Goal: Task Accomplishment & Management: Manage account settings

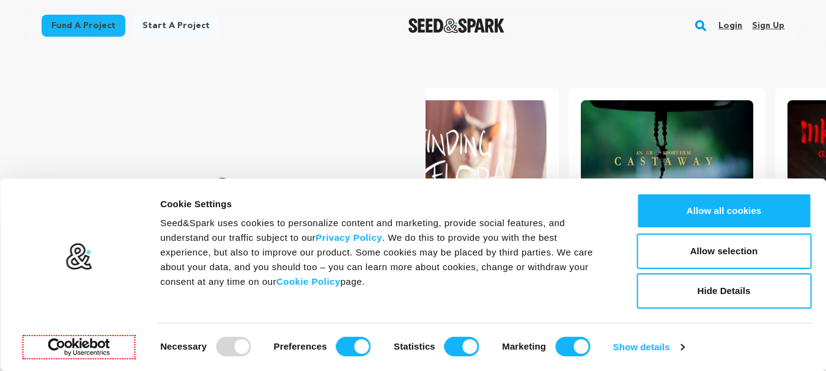
scroll to position [0, 216]
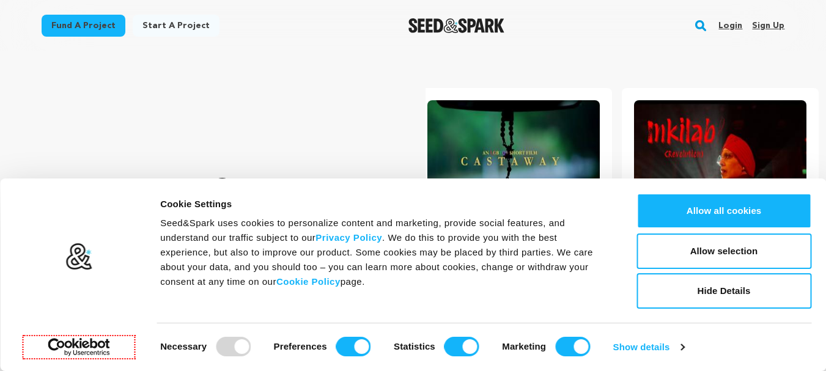
click at [756, 26] on link "Sign up" at bounding box center [768, 26] width 32 height 20
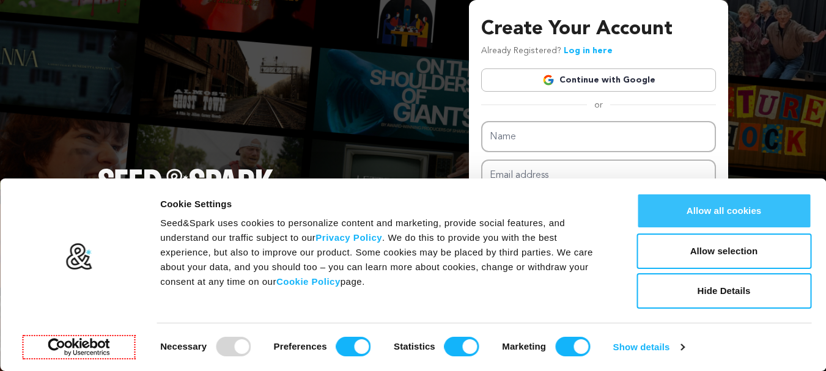
click at [733, 212] on button "Allow all cookies" at bounding box center [723, 210] width 175 height 35
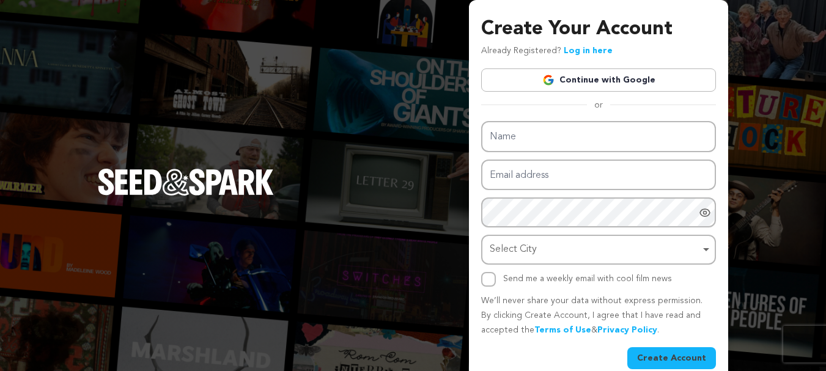
click at [606, 77] on link "Continue with Google" at bounding box center [598, 79] width 235 height 23
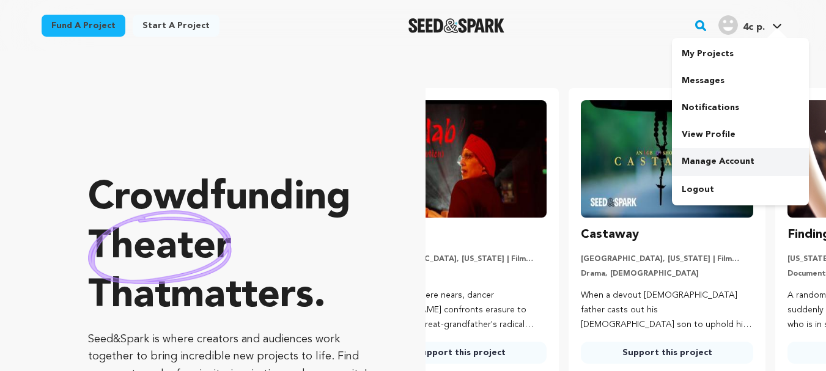
scroll to position [0, 216]
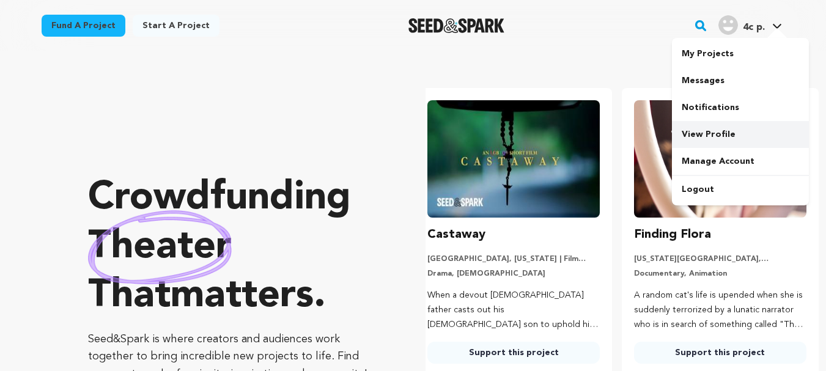
click at [715, 144] on link "View Profile" at bounding box center [740, 134] width 137 height 27
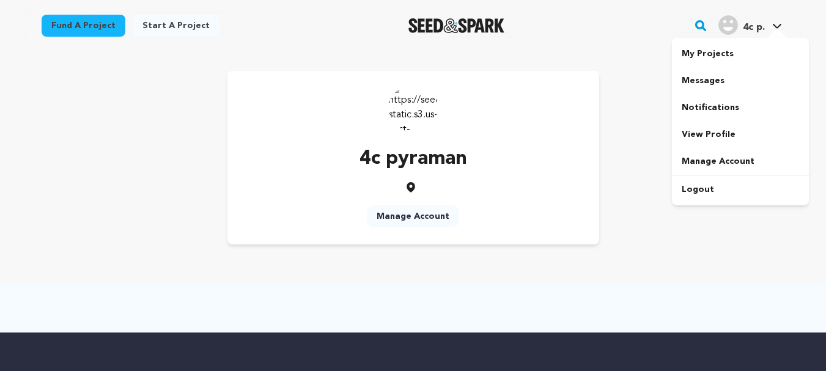
click at [772, 30] on div at bounding box center [777, 34] width 24 height 12
click at [718, 128] on link "View Profile" at bounding box center [740, 134] width 137 height 27
click at [413, 118] on img at bounding box center [413, 107] width 49 height 49
click at [430, 219] on link "Manage Account" at bounding box center [413, 216] width 92 height 22
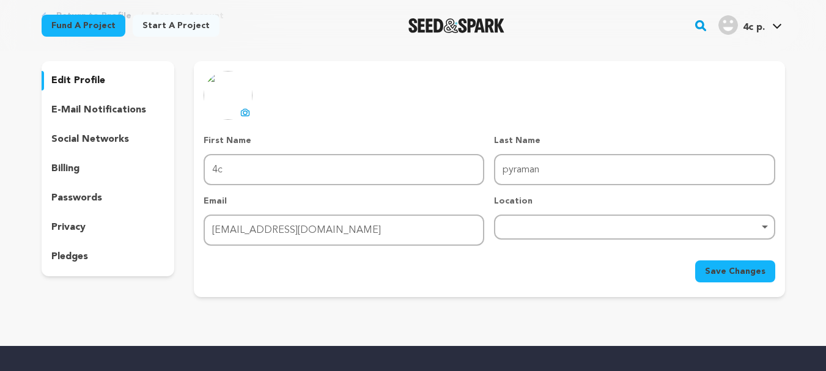
scroll to position [61, 0]
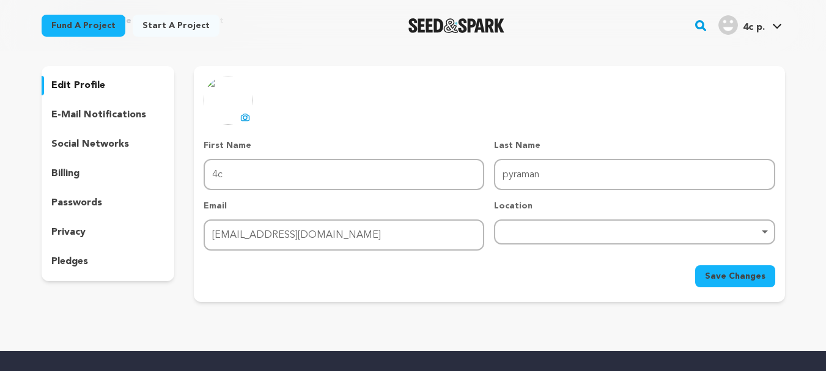
click at [117, 147] on p "social networks" at bounding box center [90, 144] width 78 height 15
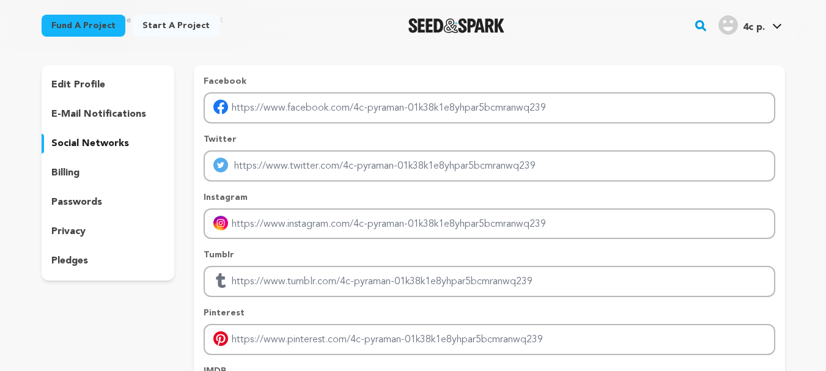
scroll to position [61, 0]
click at [85, 111] on p "e-mail notifications" at bounding box center [98, 115] width 95 height 15
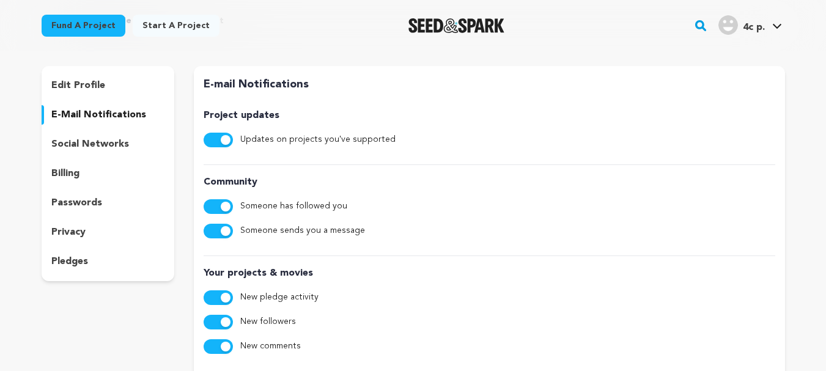
click at [82, 83] on p "edit profile" at bounding box center [78, 85] width 54 height 15
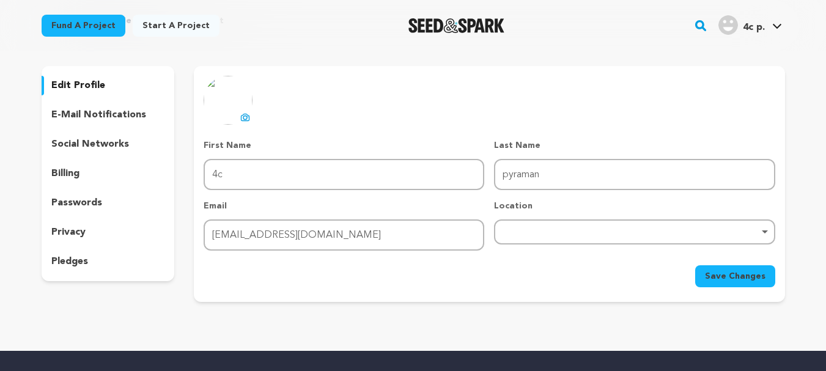
click at [67, 177] on p "billing" at bounding box center [65, 173] width 28 height 15
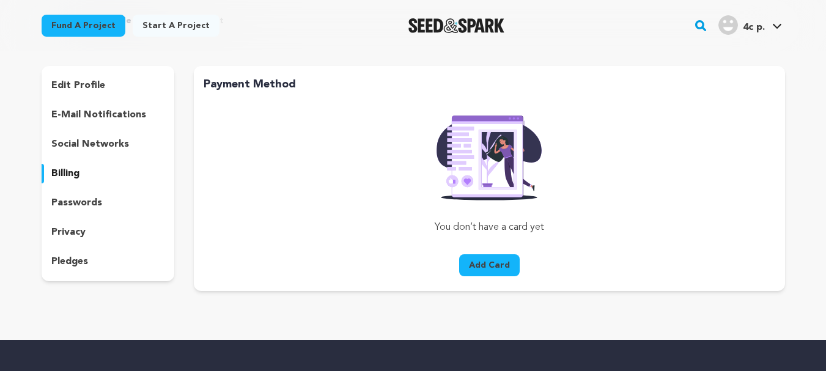
click at [76, 234] on p "privacy" at bounding box center [68, 232] width 34 height 15
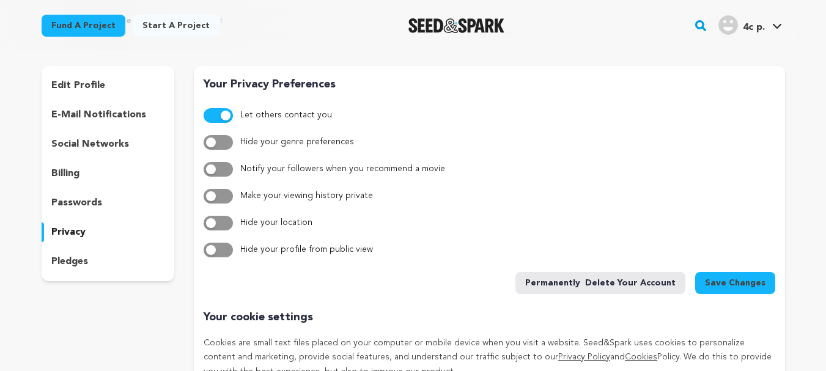
click at [78, 268] on p "pledges" at bounding box center [69, 261] width 37 height 15
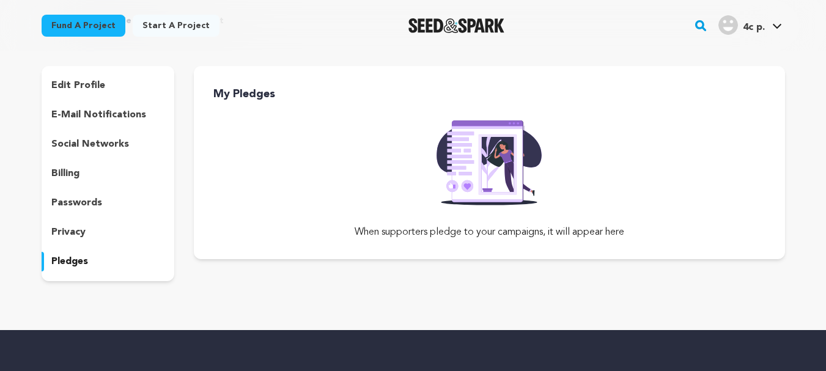
click at [82, 82] on p "edit profile" at bounding box center [78, 85] width 54 height 15
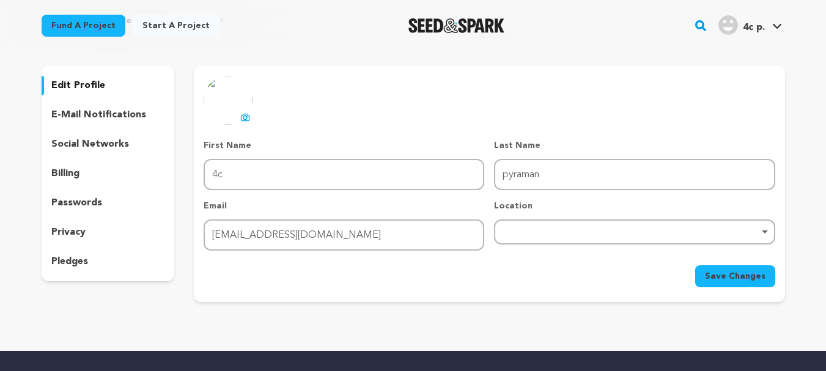
click at [245, 120] on icon at bounding box center [245, 118] width 5 height 4
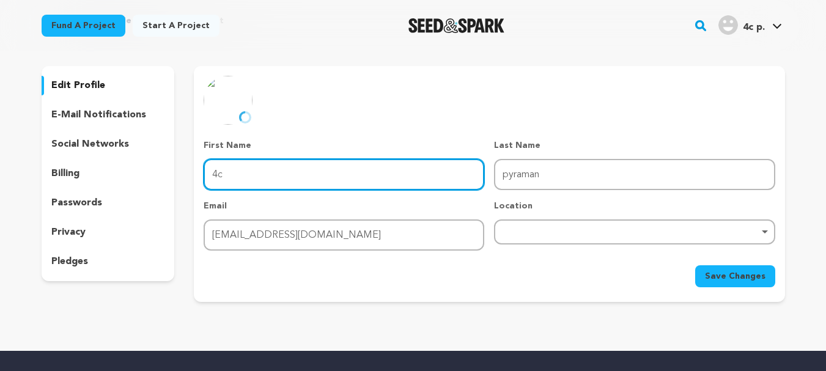
click at [273, 174] on input "4c" at bounding box center [344, 174] width 281 height 31
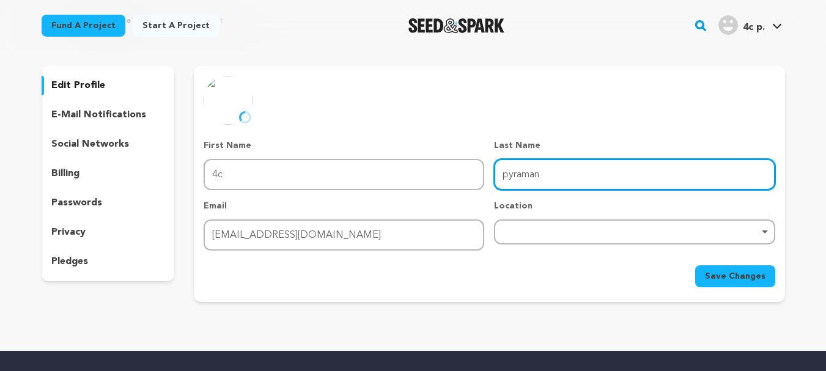
click at [518, 175] on input "pyraman" at bounding box center [634, 174] width 281 height 31
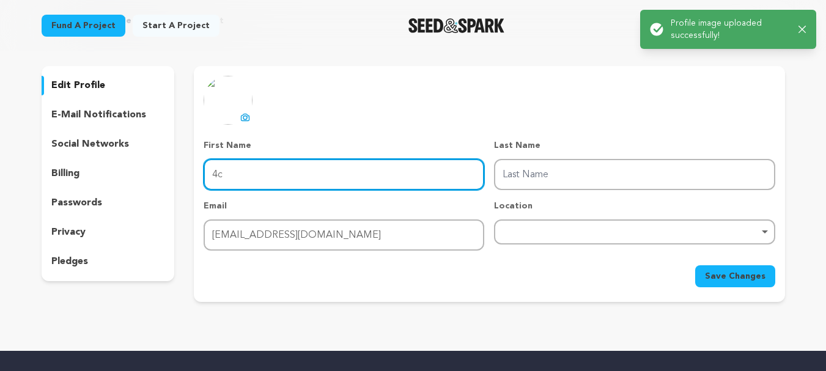
click at [284, 188] on input "4c" at bounding box center [344, 174] width 281 height 31
paste input "pyraman"
type input "pyraman"
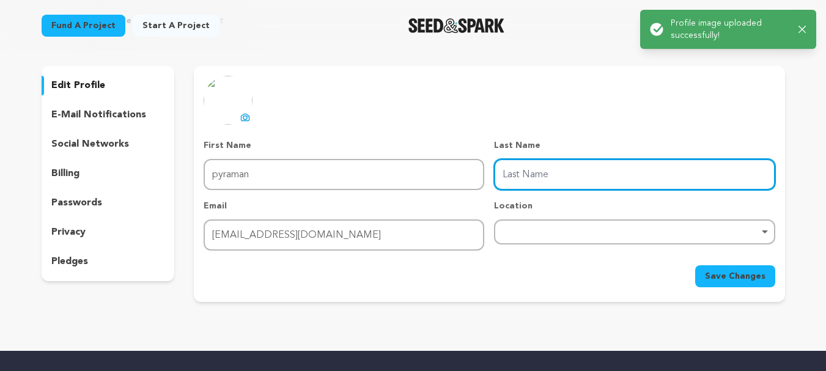
click at [528, 178] on input "Last Name" at bounding box center [634, 174] width 281 height 31
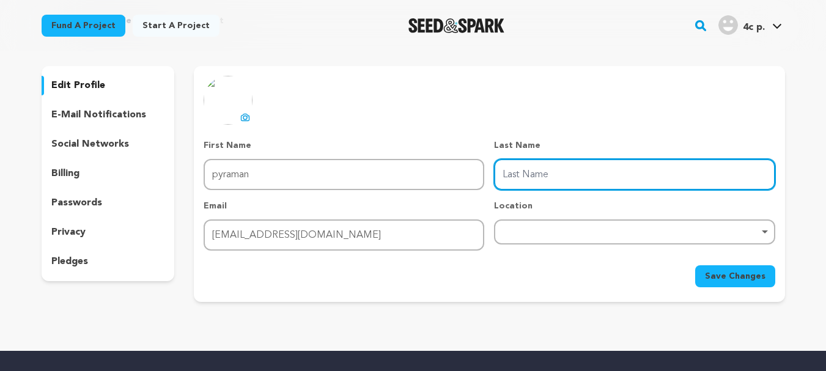
type input "Management Solution"
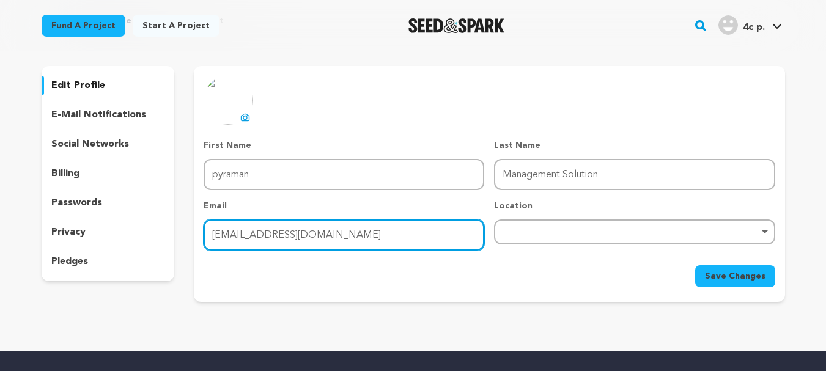
click at [259, 245] on input "pyraman4c@gmail.com" at bounding box center [344, 234] width 281 height 31
click at [528, 238] on div "Remove item" at bounding box center [634, 231] width 281 height 25
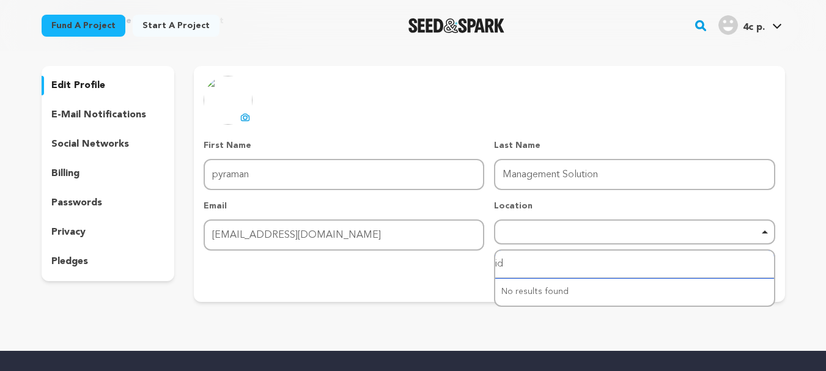
type input "i"
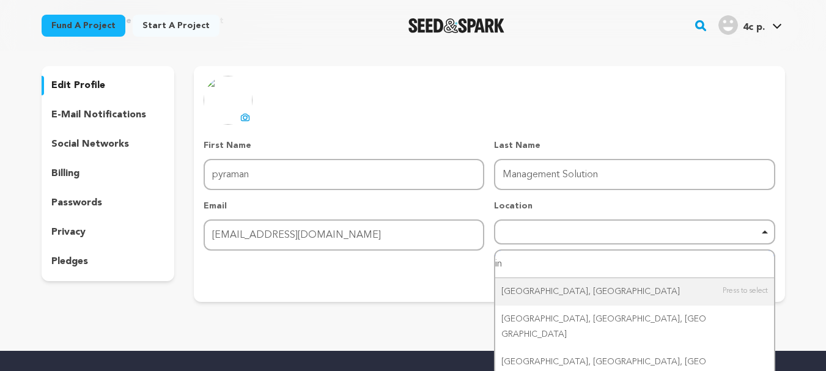
type input "i"
type input "ahm"
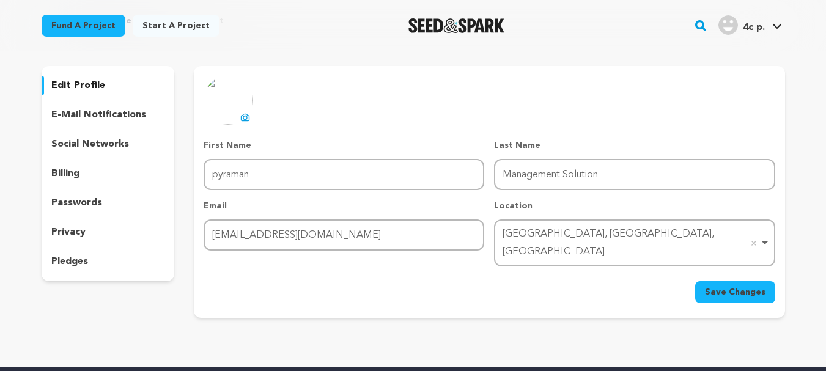
click at [717, 289] on div "uploading spinner upload profile image First Name First Name pyraman Last Name …" at bounding box center [489, 192] width 591 height 252
click at [713, 286] on span "Save Changes" at bounding box center [735, 292] width 61 height 12
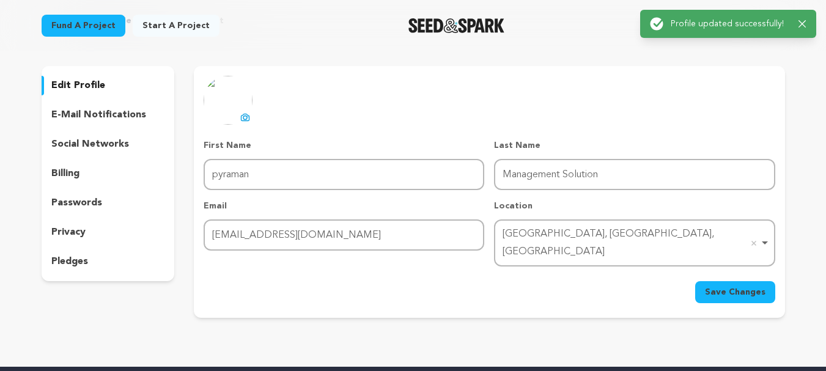
click at [90, 115] on p "e-mail notifications" at bounding box center [98, 115] width 95 height 15
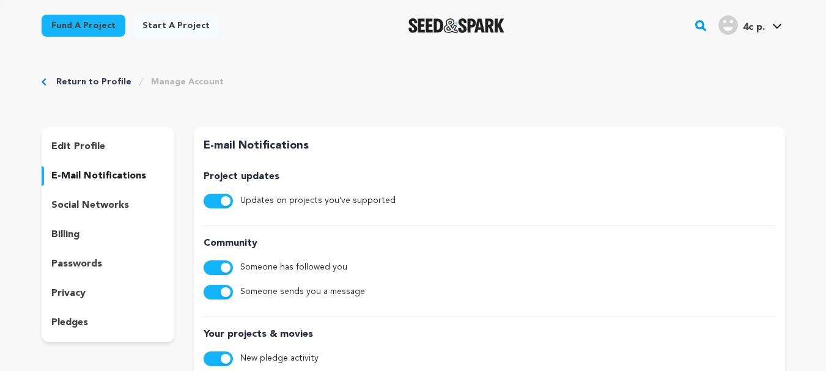
click at [115, 203] on p "social networks" at bounding box center [90, 205] width 78 height 15
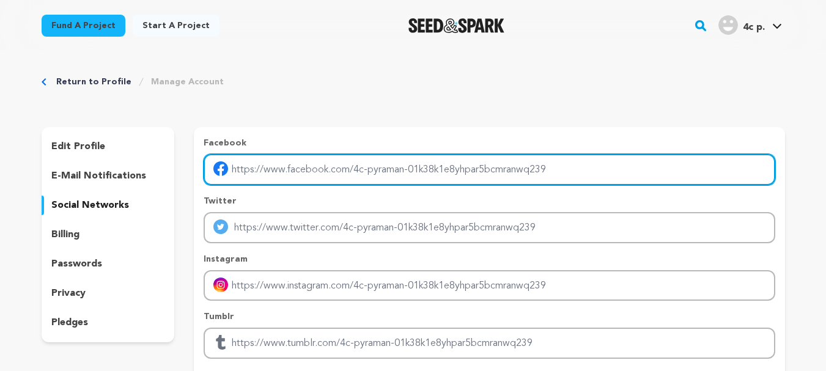
click at [281, 168] on input "Enter facebook profile link" at bounding box center [489, 169] width 571 height 31
type input "https://www.facebook.com/people/Pyraman-Management-Solution/61578705282130/"
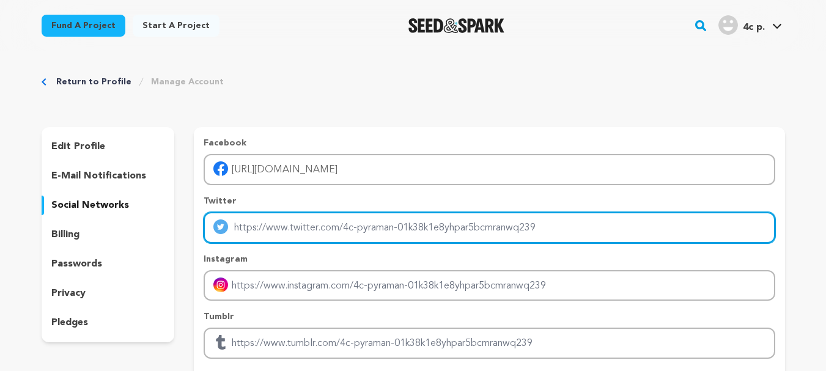
click at [274, 241] on input "Enter twitter profile link" at bounding box center [489, 227] width 571 height 31
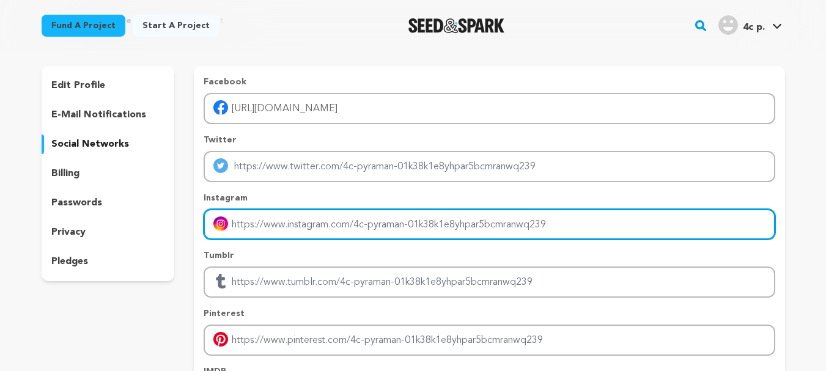
click at [252, 226] on input "Enter instagram handle link" at bounding box center [489, 224] width 571 height 31
paste input "https://www.instagram.com/pyraman_qms/"
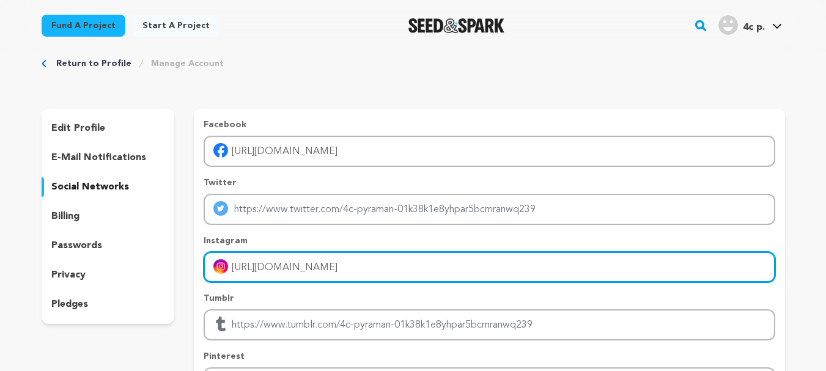
scroll to position [0, 0]
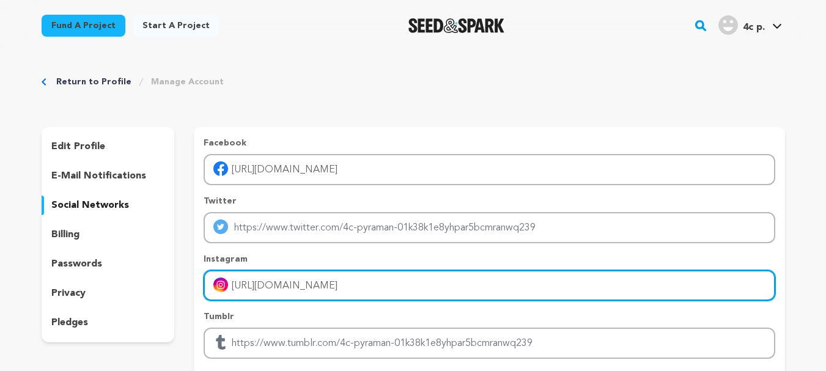
type input "https://www.instagram.com/pyraman_qms/"
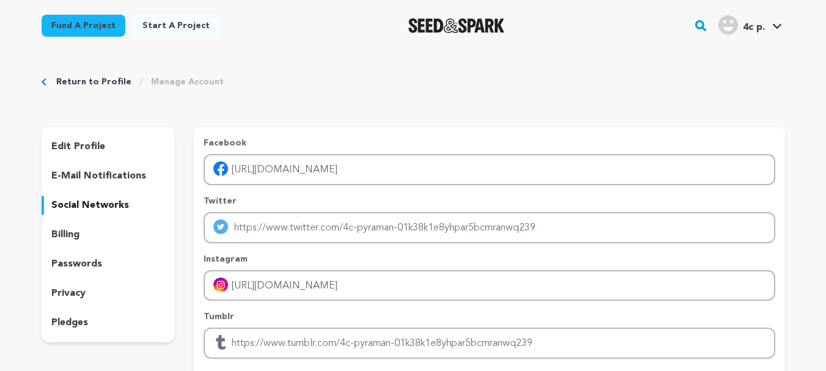
click at [79, 324] on p "pledges" at bounding box center [69, 322] width 37 height 15
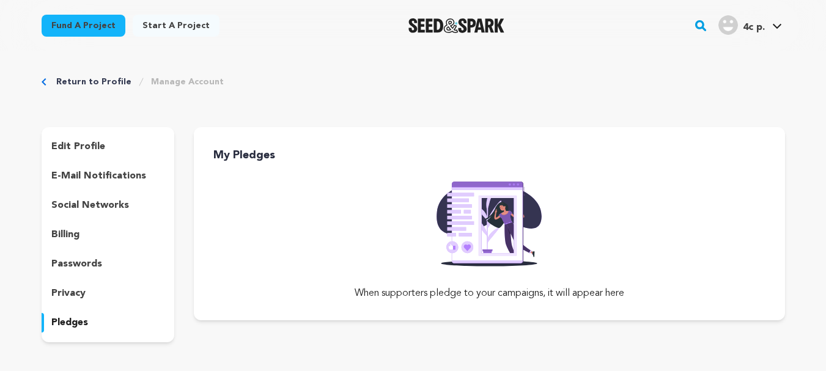
click at [81, 297] on p "privacy" at bounding box center [68, 293] width 34 height 15
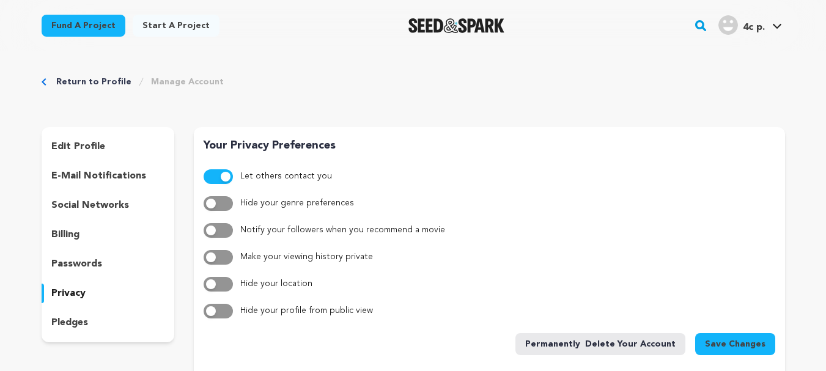
click at [78, 273] on div "passwords" at bounding box center [108, 264] width 133 height 20
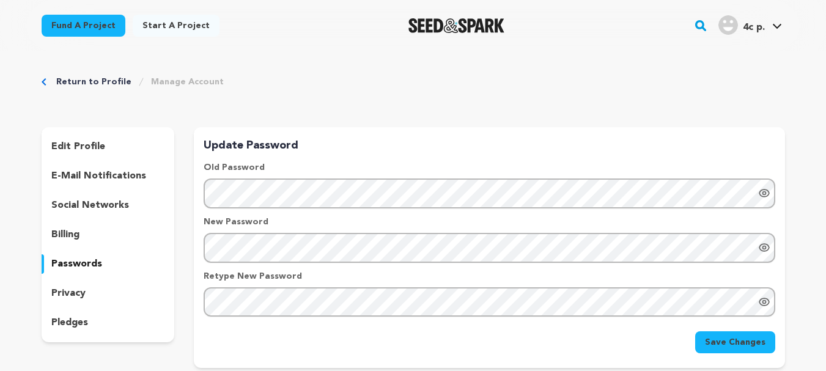
click at [67, 237] on p "billing" at bounding box center [65, 234] width 28 height 15
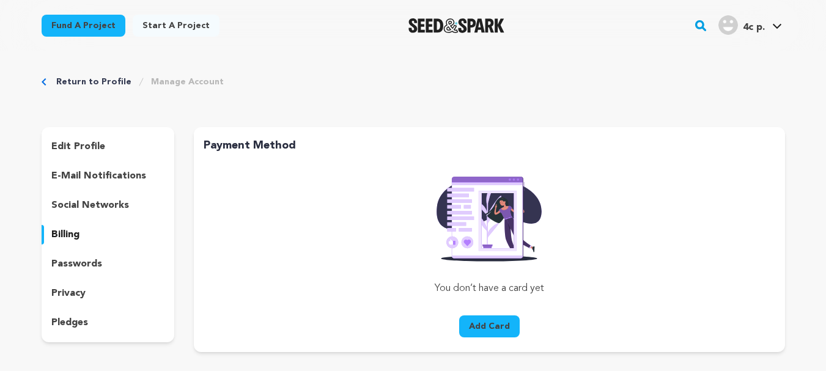
click at [79, 207] on p "social networks" at bounding box center [90, 205] width 78 height 15
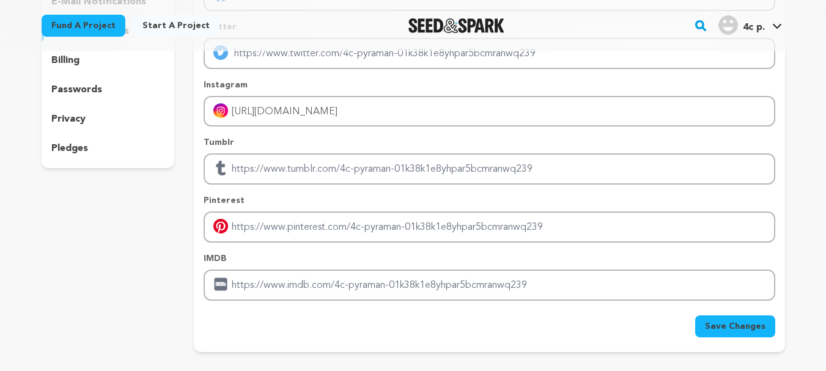
scroll to position [245, 0]
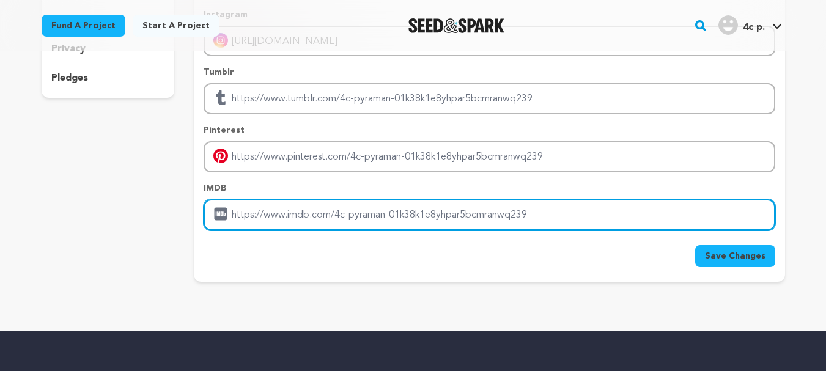
click at [246, 218] on input "Enter IMDB profile link" at bounding box center [489, 214] width 571 height 31
paste input "https://pyraman.com/"
type input "https://pyraman.com/"
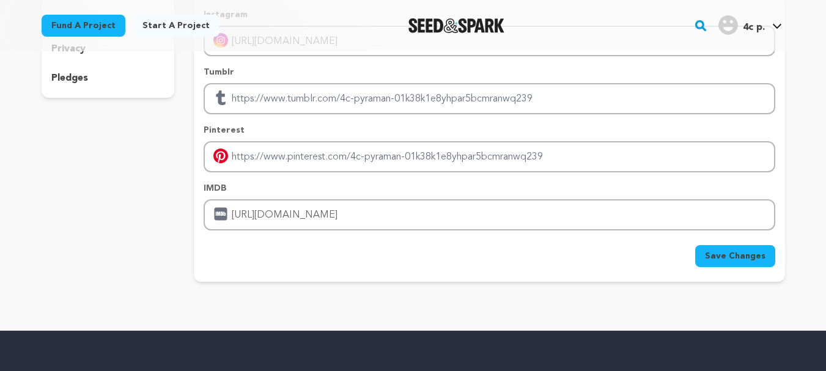
click at [746, 252] on span "Save Changes" at bounding box center [735, 256] width 61 height 12
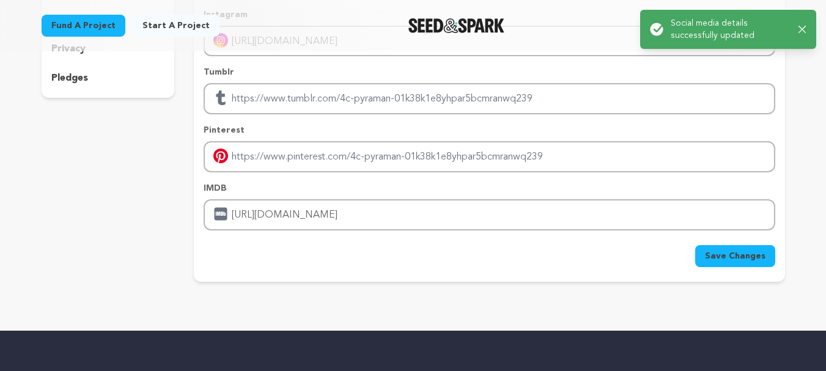
click at [691, 6] on div "Success: Info: Warning: Error: Social media details successfully updated Close …" at bounding box center [728, 29] width 196 height 59
click at [696, 24] on p "Social media details successfully updated" at bounding box center [730, 29] width 118 height 24
click at [790, 133] on div "Return to Profile Manage Account edit profile e-mail notifications social netwo…" at bounding box center [413, 59] width 783 height 504
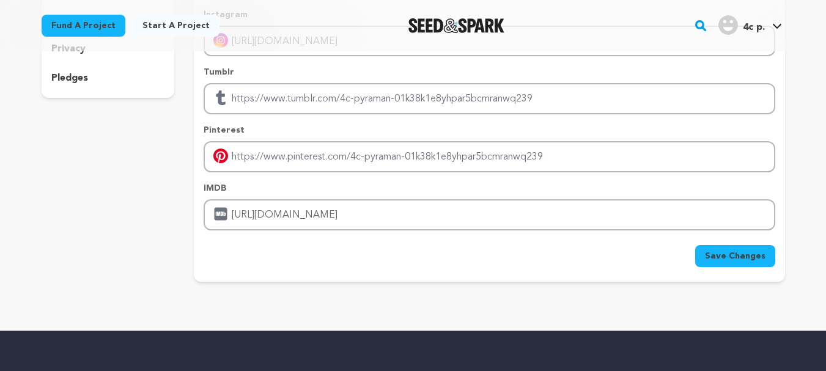
click at [786, 94] on div "Return to Profile Manage Account edit profile e-mail notifications social netwo…" at bounding box center [413, 59] width 783 height 504
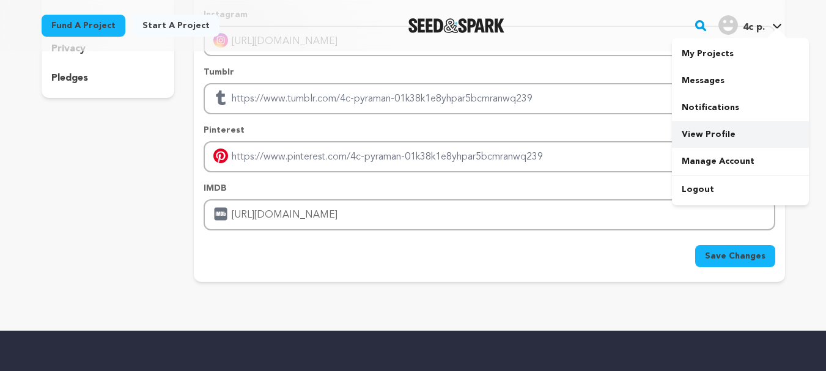
click at [699, 134] on link "View Profile" at bounding box center [740, 134] width 137 height 27
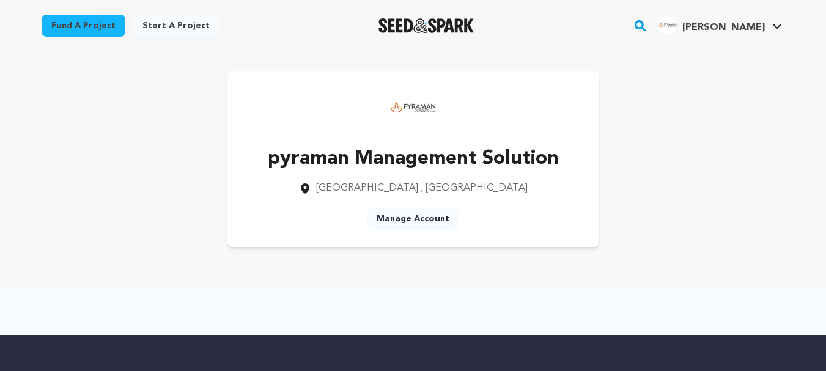
click at [677, 32] on img "pyraman M.'s Profile" at bounding box center [668, 25] width 20 height 20
click at [708, 56] on link "My Projects" at bounding box center [740, 53] width 137 height 27
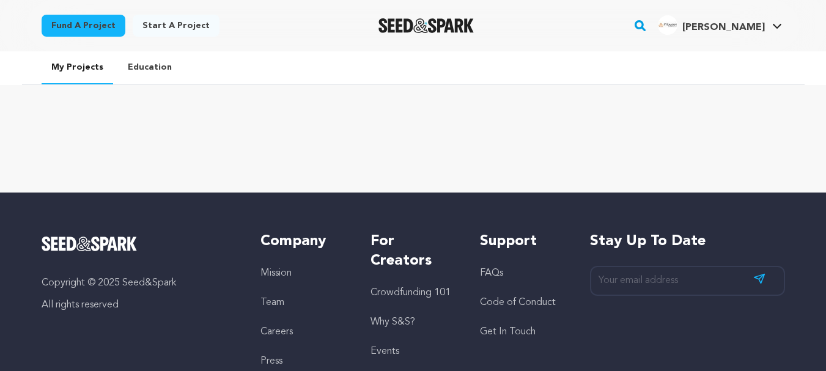
click at [161, 24] on link "Start a project" at bounding box center [176, 26] width 87 height 22
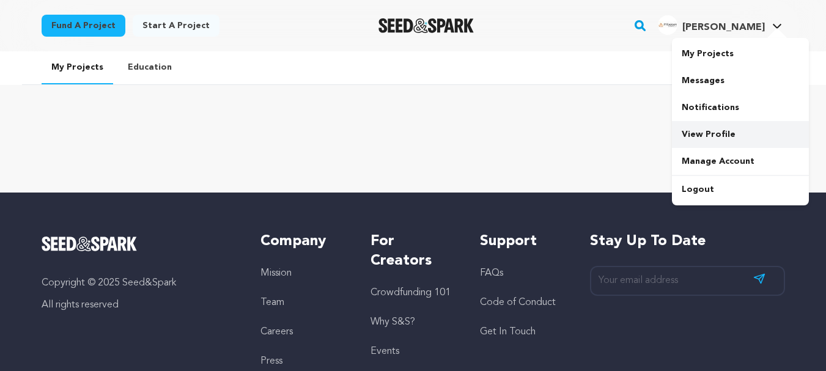
click at [731, 125] on link "View Profile" at bounding box center [740, 134] width 137 height 27
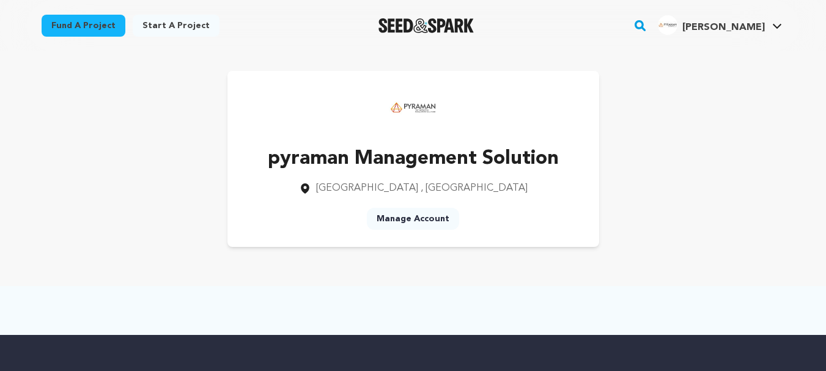
click at [433, 219] on link "Manage Account" at bounding box center [413, 219] width 92 height 22
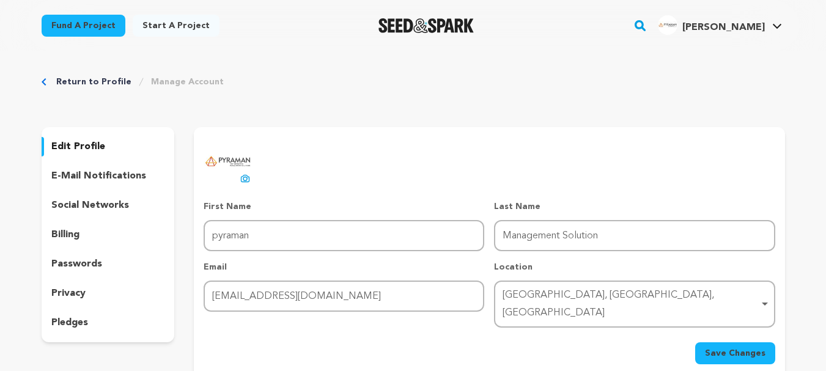
click at [86, 213] on div "social networks" at bounding box center [108, 206] width 133 height 20
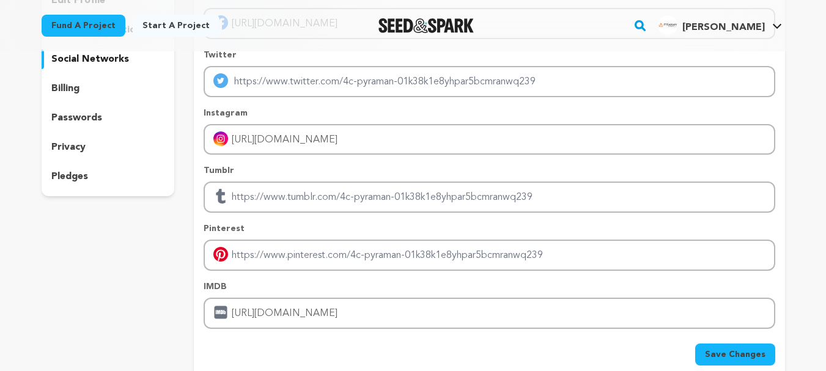
scroll to position [306, 0]
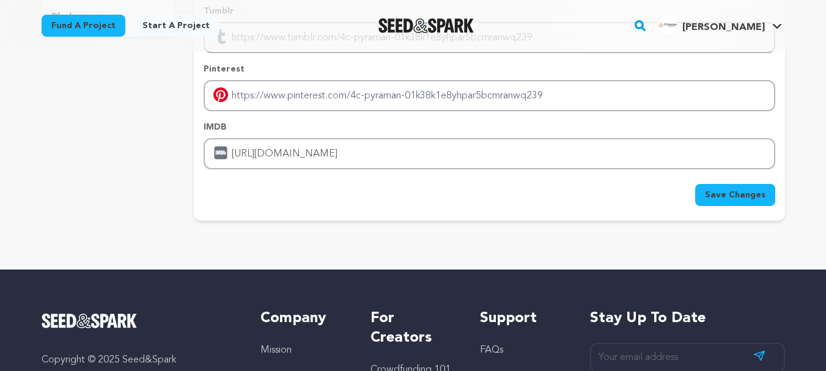
click at [729, 193] on span "Save Changes" at bounding box center [735, 195] width 61 height 12
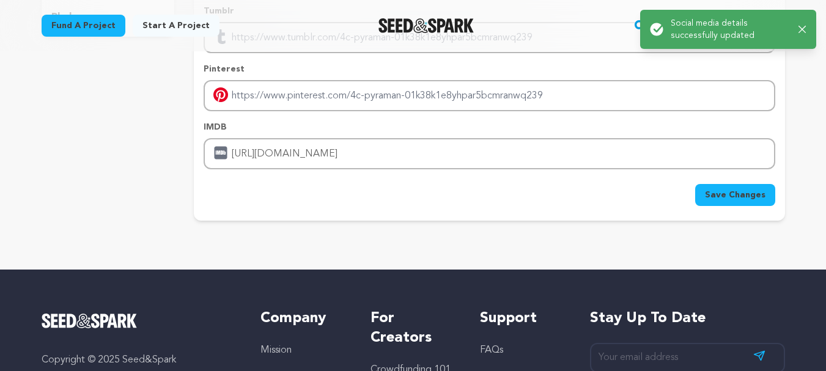
click at [538, 212] on div "Facebook https://www.facebook.com/people/Pyraman-Management-Solution/6157870528…" at bounding box center [489, 20] width 591 height 399
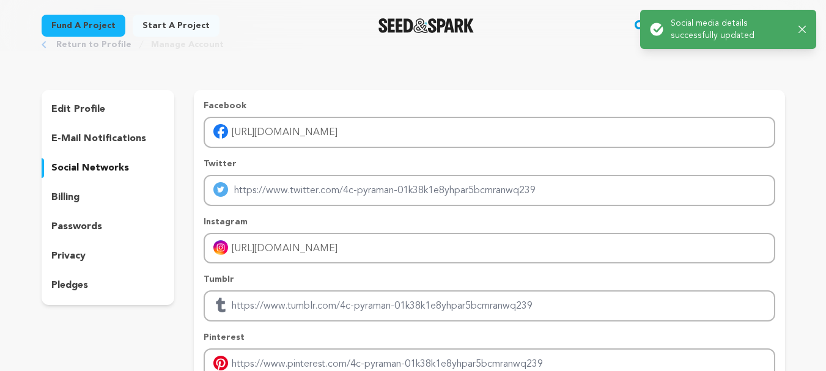
scroll to position [0, 0]
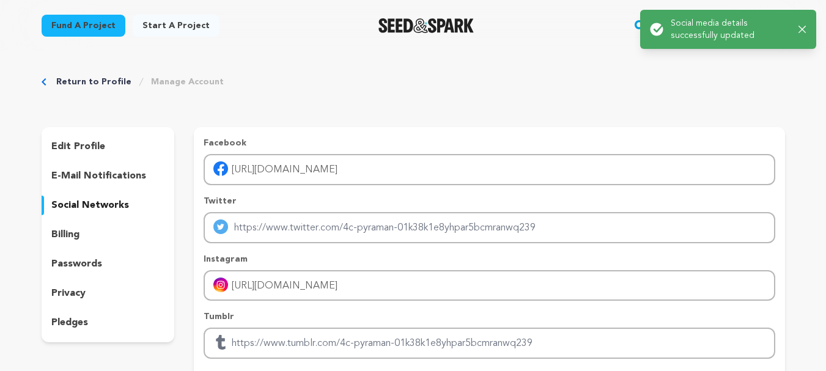
click at [444, 34] on div at bounding box center [426, 26] width 169 height 32
click at [435, 17] on div at bounding box center [426, 26] width 169 height 32
click at [439, 25] on img "Seed&Spark Homepage" at bounding box center [426, 25] width 96 height 15
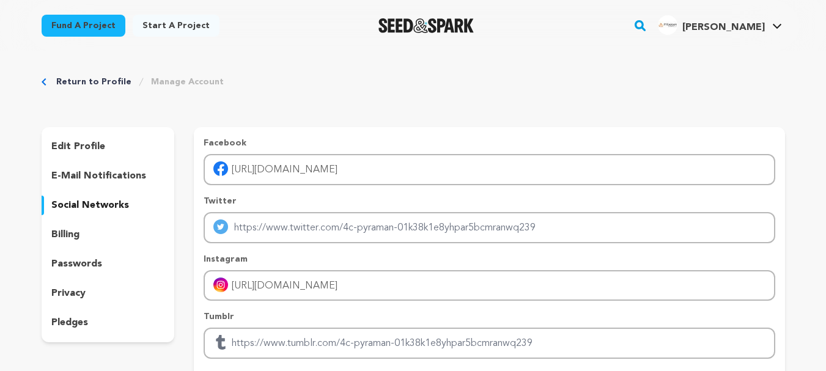
click at [289, 35] on div "Fund a project Start a project Search" at bounding box center [403, 26] width 763 height 32
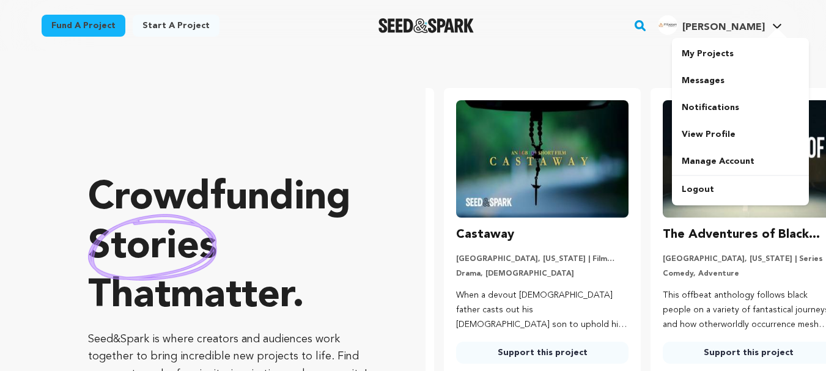
scroll to position [0, 216]
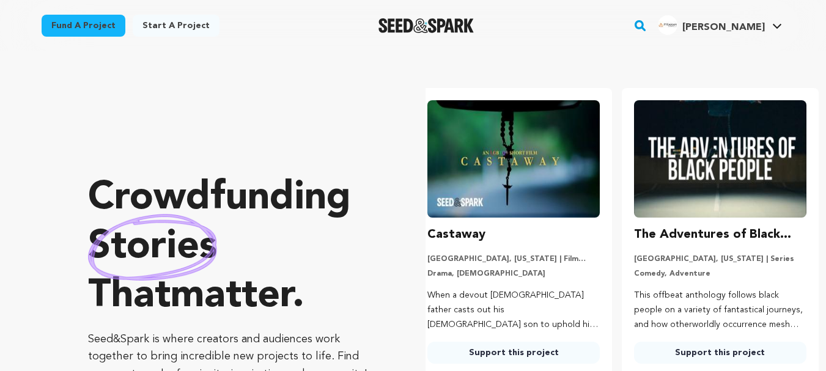
click at [677, 28] on img "pyraman M.'s Profile" at bounding box center [668, 25] width 20 height 20
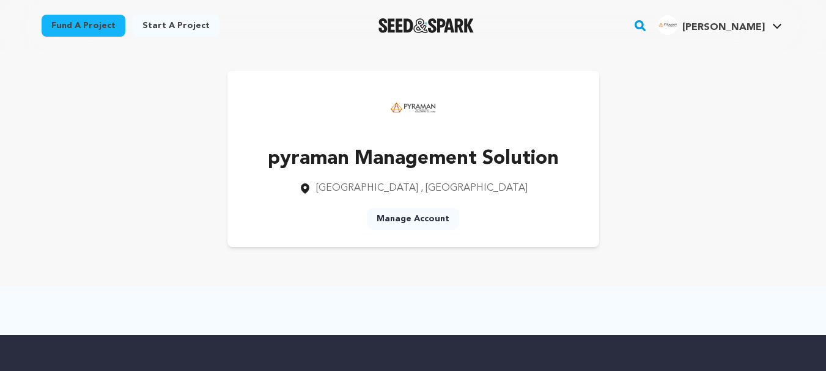
click at [554, 244] on div "pyraman Management Solution [GEOGRAPHIC_DATA] , [GEOGRAPHIC_DATA] Manage Account" at bounding box center [413, 159] width 372 height 176
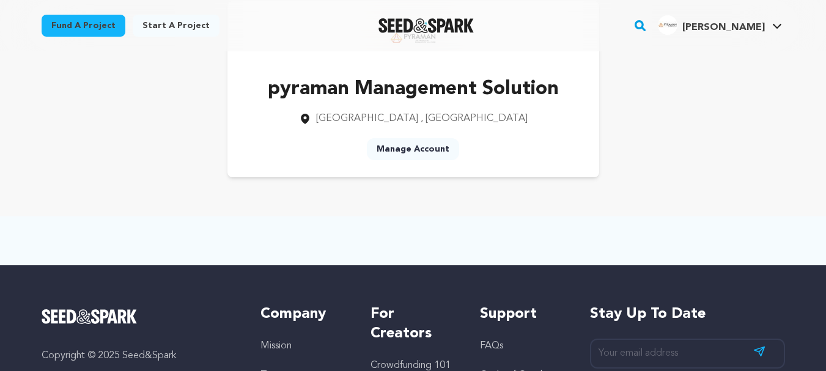
scroll to position [278, 0]
